Goal: Task Accomplishment & Management: Manage account settings

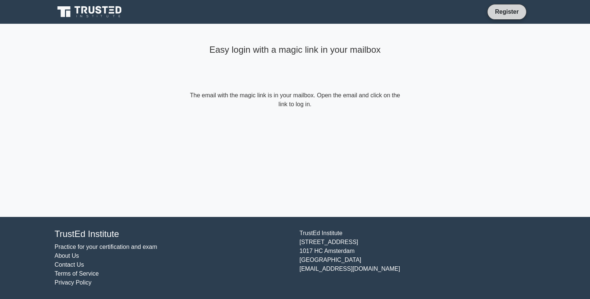
click at [504, 9] on link "Register" at bounding box center [506, 11] width 33 height 9
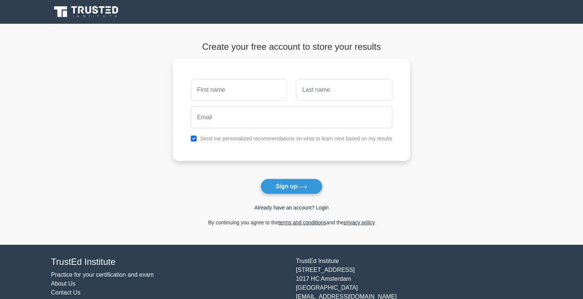
click at [287, 208] on link "Already have an account? Login" at bounding box center [291, 207] width 74 height 6
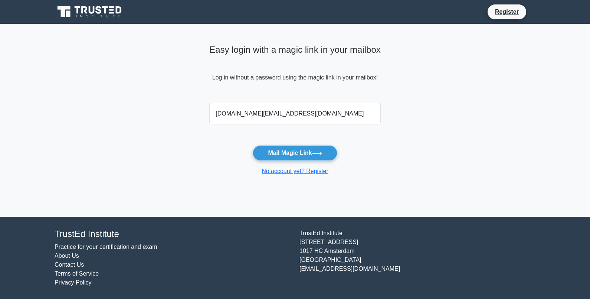
type input "mvalerio.com@hotmail.com"
click at [452, 137] on main "Easy login with a magic link in your mailbox Log in without a password using th…" at bounding box center [295, 120] width 590 height 193
click at [293, 152] on button "Mail Magic Link" at bounding box center [295, 153] width 84 height 16
